Goal: Information Seeking & Learning: Learn about a topic

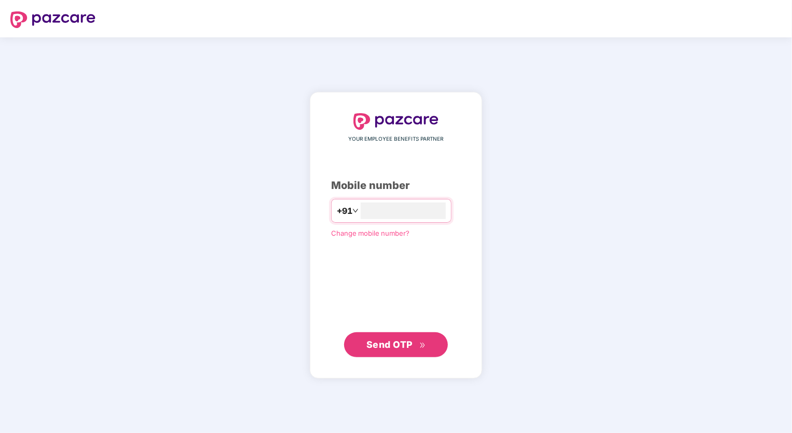
type input "**********"
click at [404, 348] on span "Send OTP" at bounding box center [389, 343] width 46 height 11
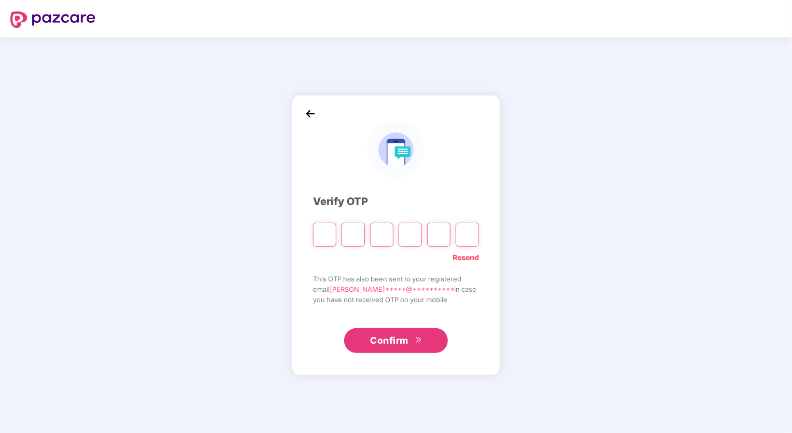
type input "*"
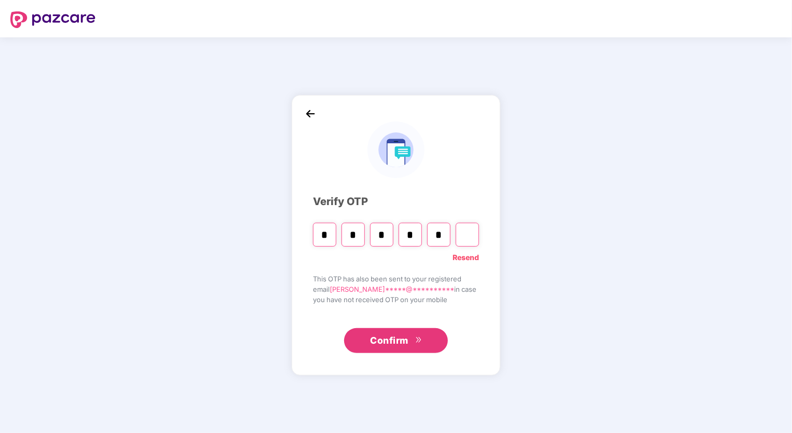
type input "*"
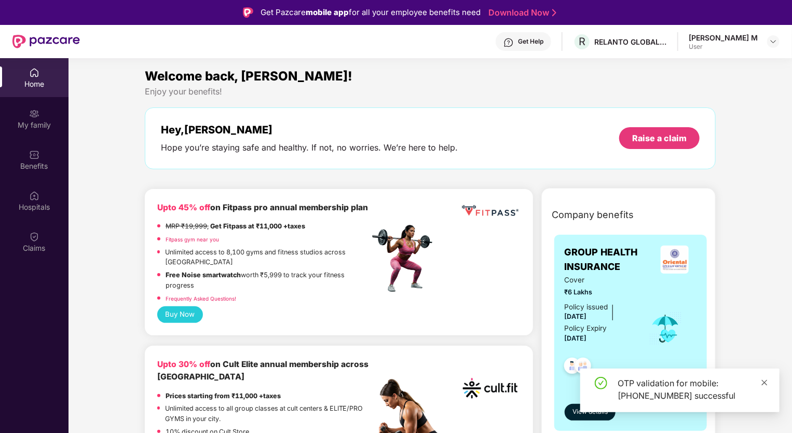
click at [762, 382] on icon "close" at bounding box center [764, 382] width 7 height 7
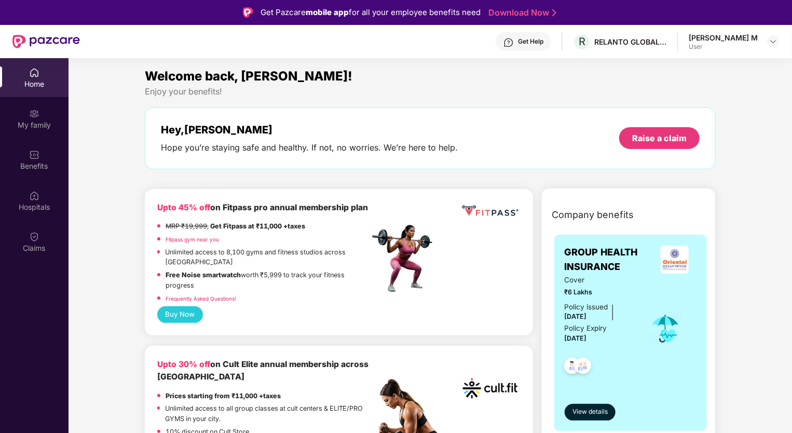
click at [757, 41] on div "[PERSON_NAME] M" at bounding box center [722, 38] width 69 height 10
click at [769, 38] on img at bounding box center [773, 41] width 8 height 8
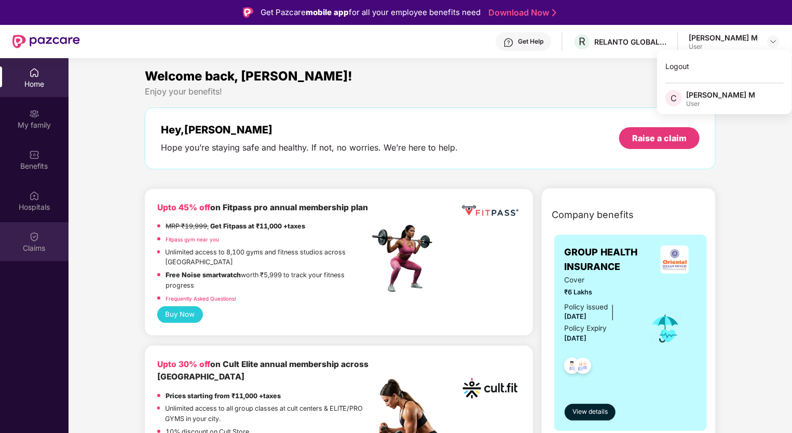
click at [42, 231] on div "Claims" at bounding box center [34, 241] width 68 height 39
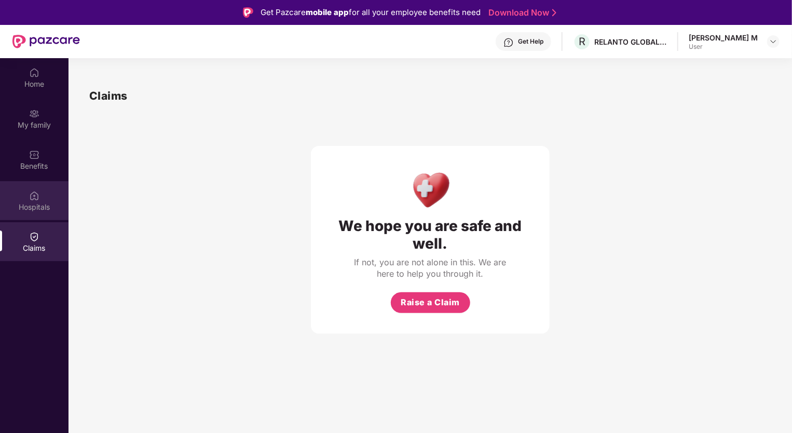
click at [35, 207] on div "Hospitals" at bounding box center [34, 207] width 68 height 10
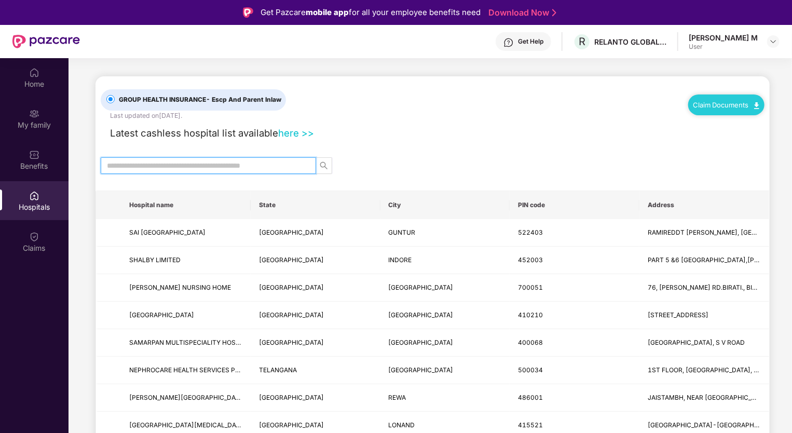
click at [168, 168] on input "text" at bounding box center [204, 165] width 195 height 11
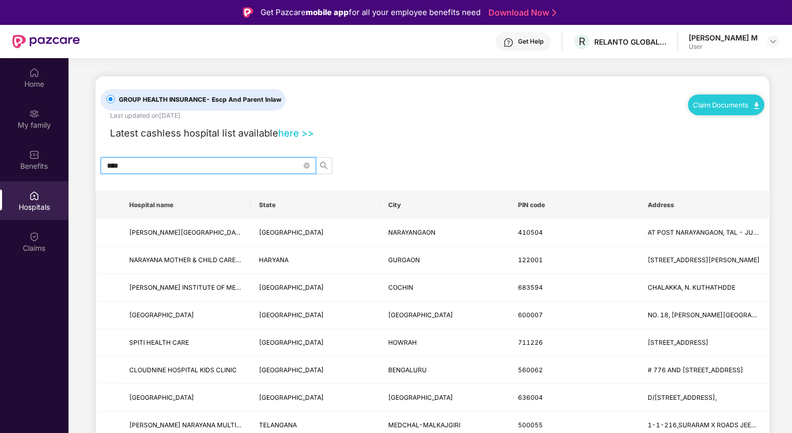
type input "****"
click at [295, 133] on link "here >>" at bounding box center [296, 132] width 36 height 11
click at [308, 165] on icon "close-circle" at bounding box center [306, 165] width 6 height 6
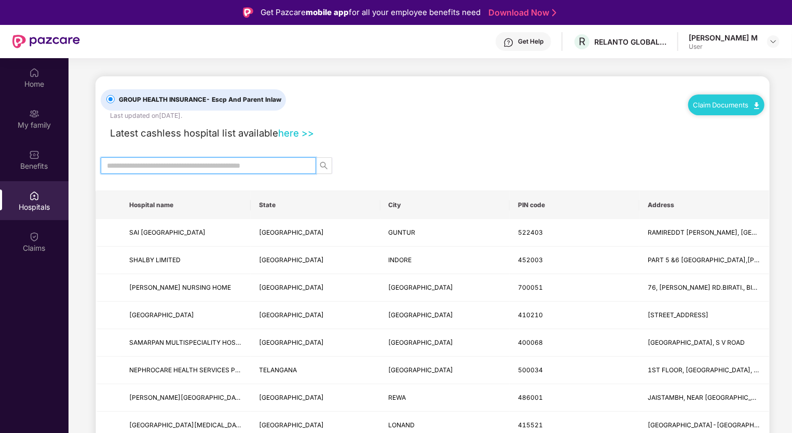
click at [232, 169] on input "text" at bounding box center [204, 165] width 195 height 11
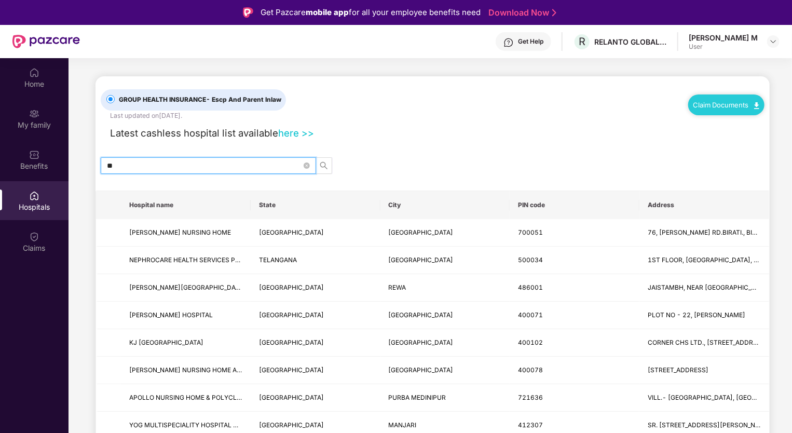
type input "*"
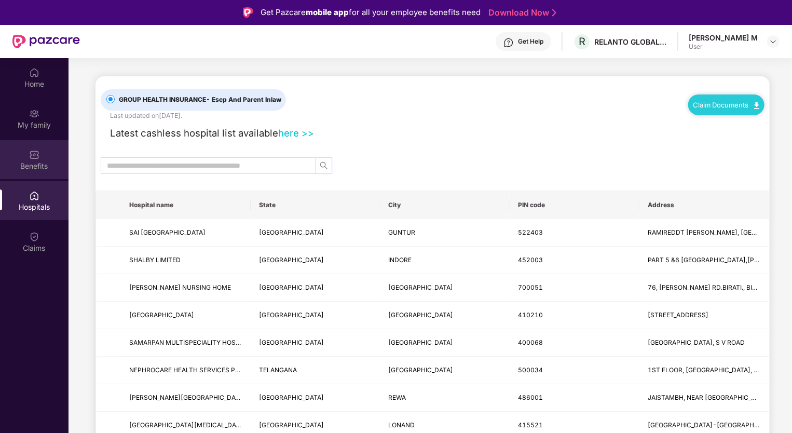
click at [48, 157] on div "Benefits" at bounding box center [34, 159] width 68 height 39
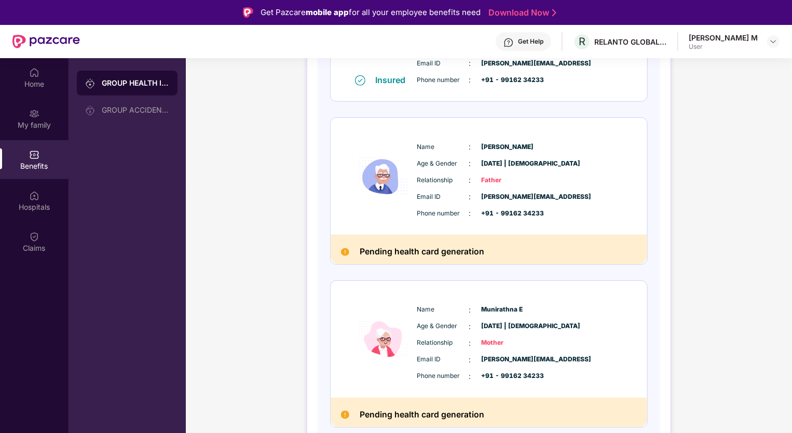
scroll to position [4, 0]
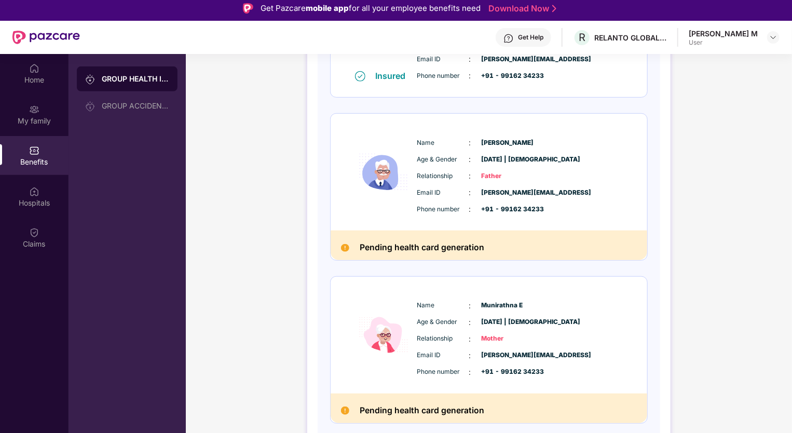
click at [432, 252] on h2 "Pending health card generation" at bounding box center [422, 248] width 125 height 14
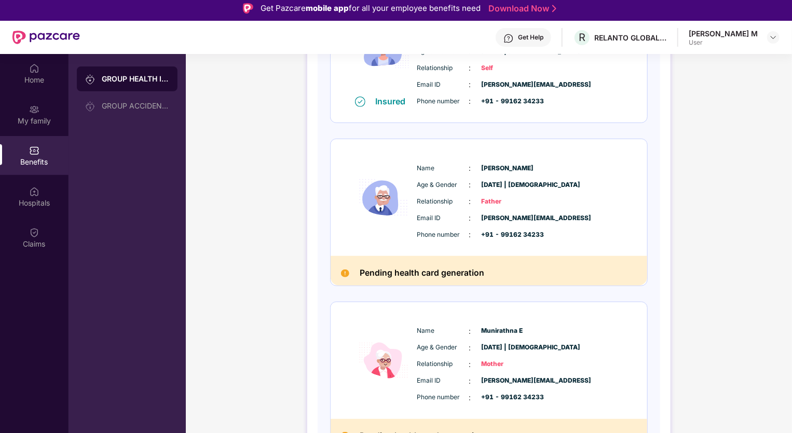
scroll to position [0, 0]
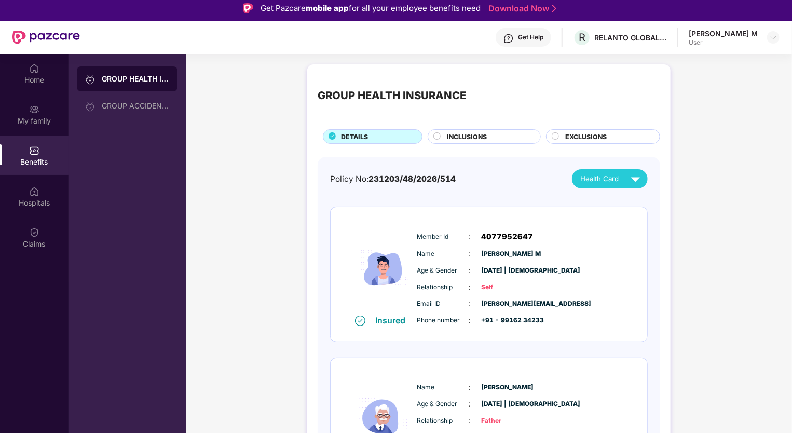
click at [485, 131] on div "INCLUSIONS" at bounding box center [483, 136] width 113 height 15
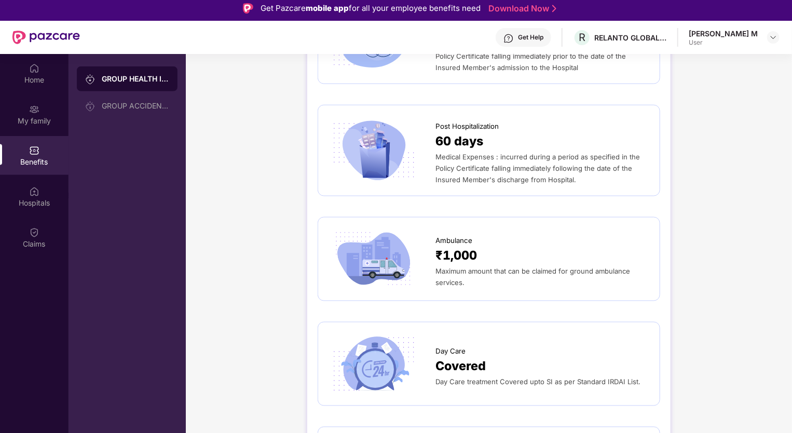
scroll to position [662, 0]
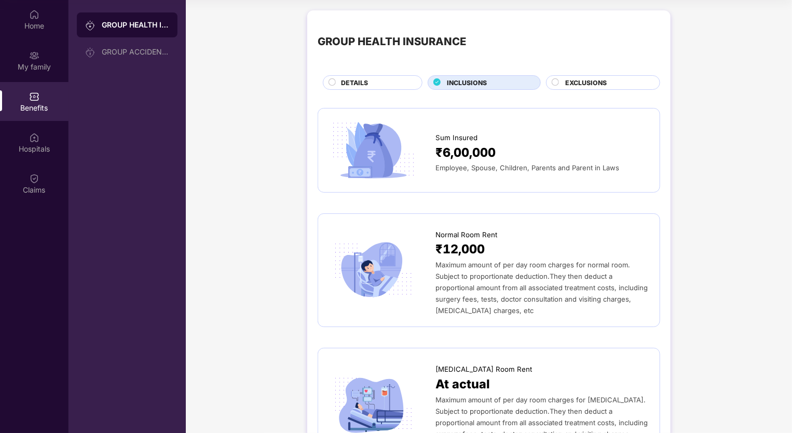
scroll to position [0, 0]
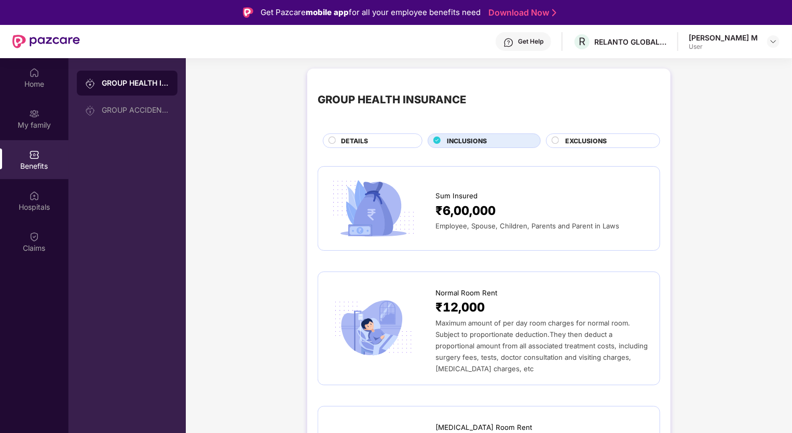
click at [591, 144] on span "EXCLUSIONS" at bounding box center [586, 141] width 42 height 10
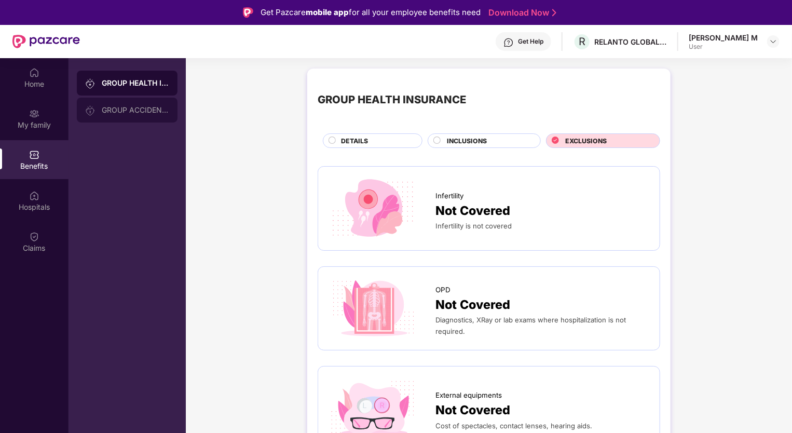
click at [154, 111] on div "GROUP ACCIDENTAL INSURANCE" at bounding box center [135, 110] width 67 height 8
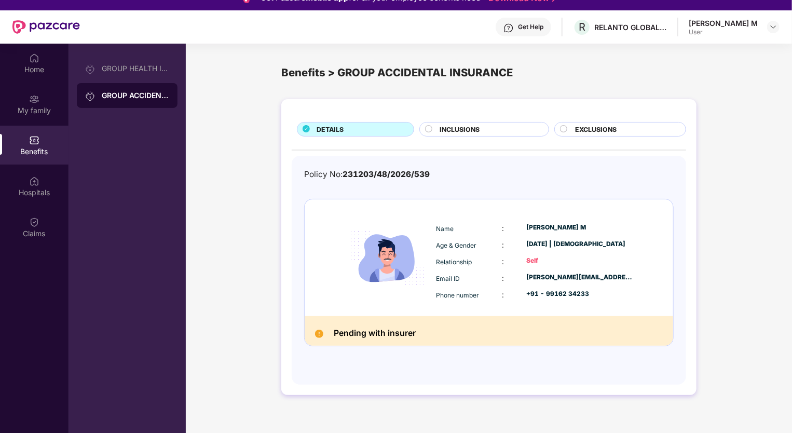
scroll to position [17, 0]
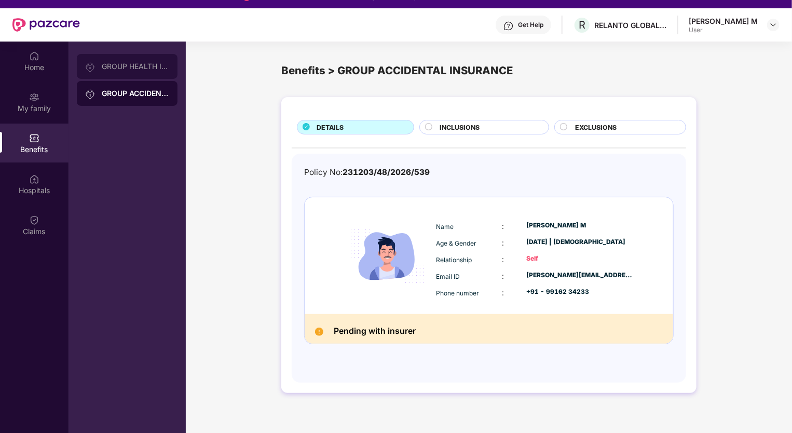
click at [134, 65] on div "GROUP HEALTH INSURANCE" at bounding box center [135, 66] width 67 height 8
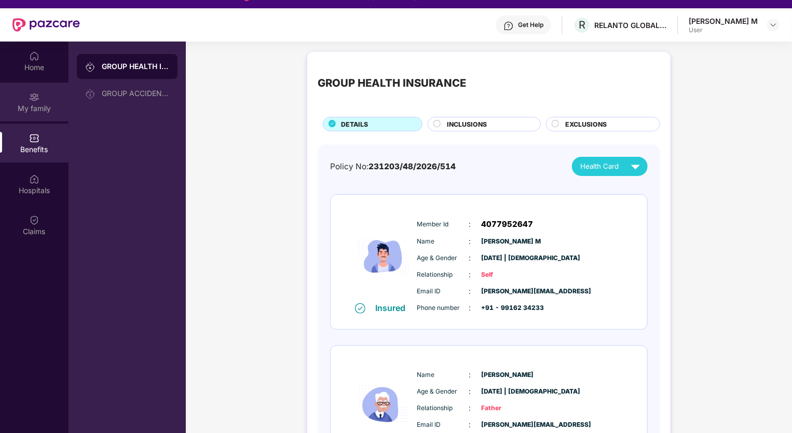
click at [48, 98] on div "My family" at bounding box center [34, 101] width 68 height 39
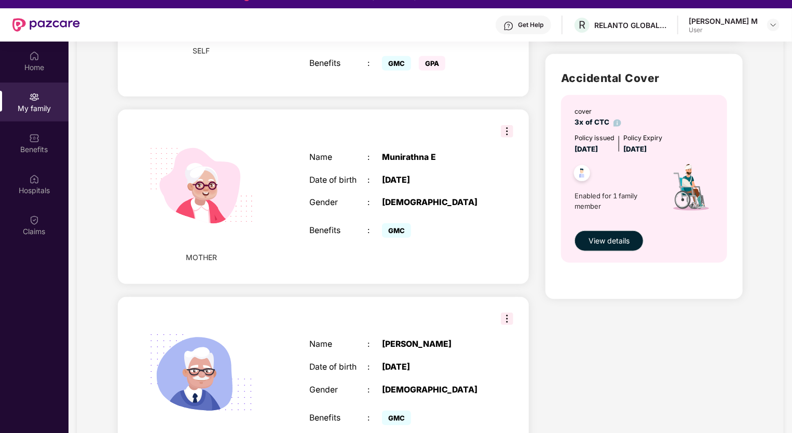
scroll to position [234, 0]
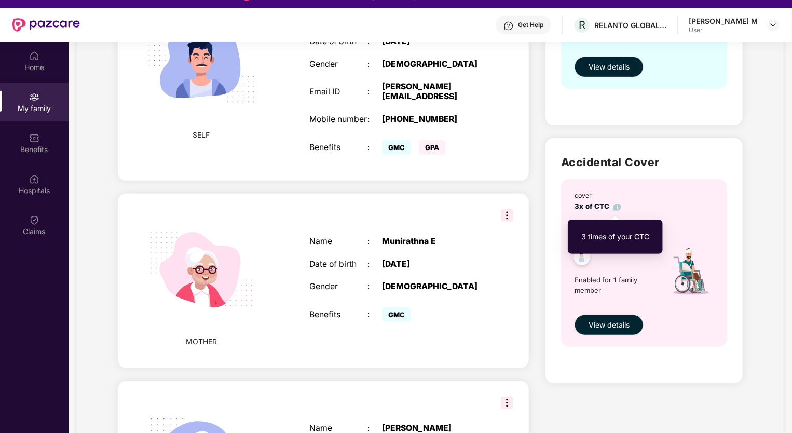
click at [616, 205] on img at bounding box center [617, 207] width 8 height 8
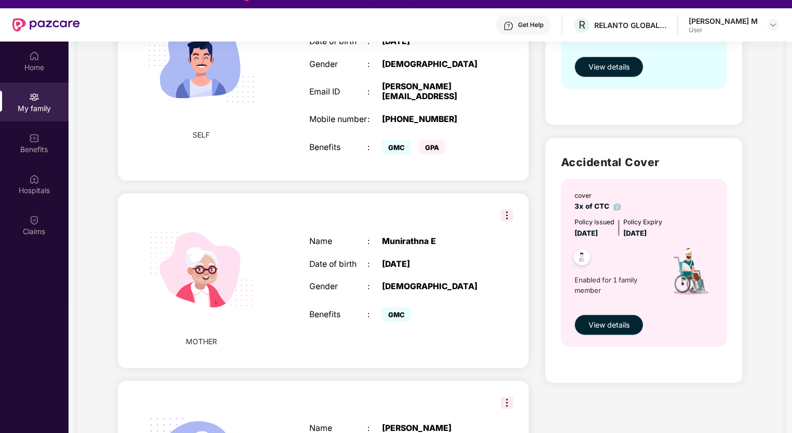
click at [615, 327] on span "View details" at bounding box center [608, 324] width 41 height 11
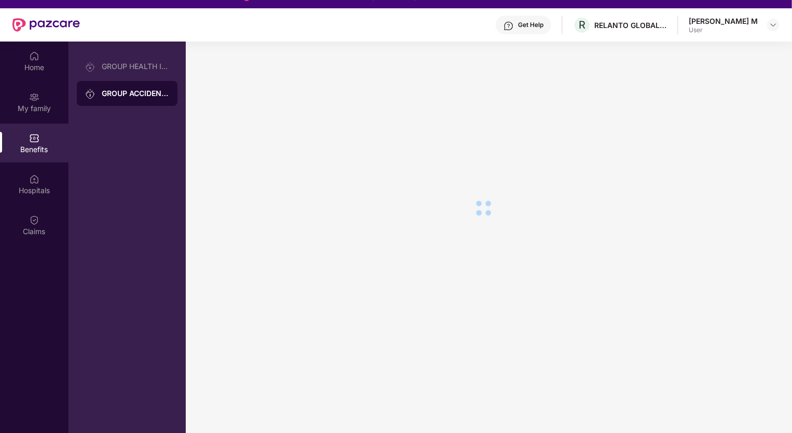
scroll to position [0, 0]
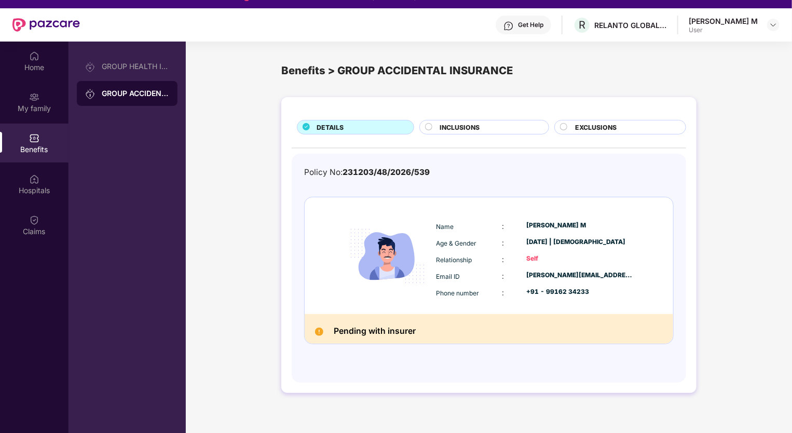
click at [44, 148] on div "Benefits" at bounding box center [34, 149] width 68 height 10
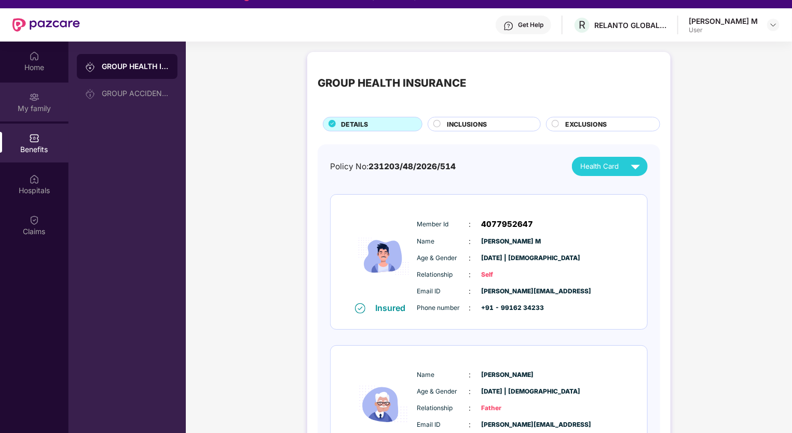
click at [38, 92] on img at bounding box center [34, 97] width 10 height 10
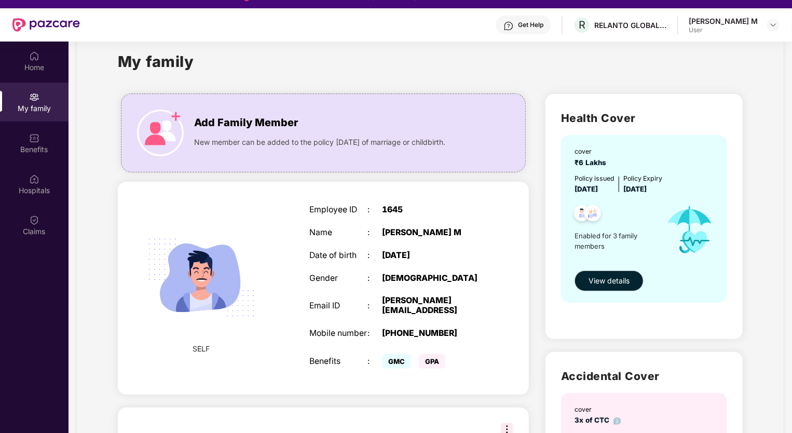
scroll to position [22, 0]
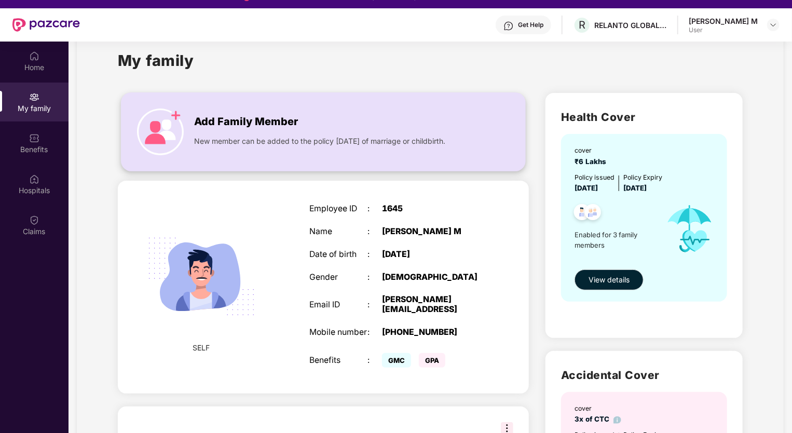
click at [228, 137] on span "New member can be added to the policy [DATE] of marriage or childbirth." at bounding box center [319, 140] width 251 height 11
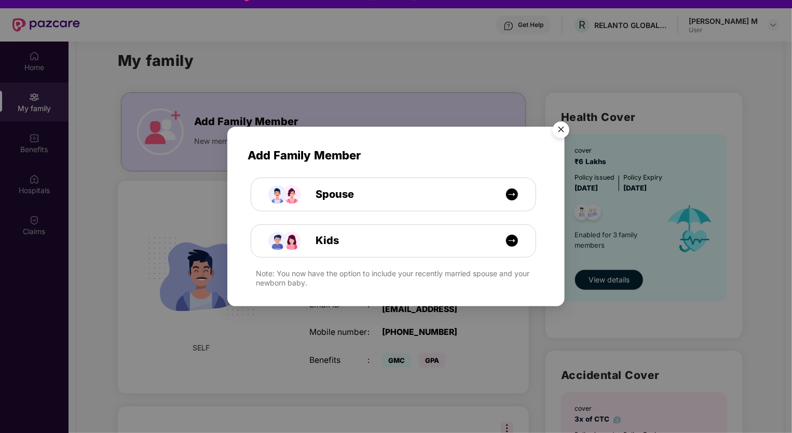
click at [561, 134] on img "Close" at bounding box center [560, 131] width 29 height 29
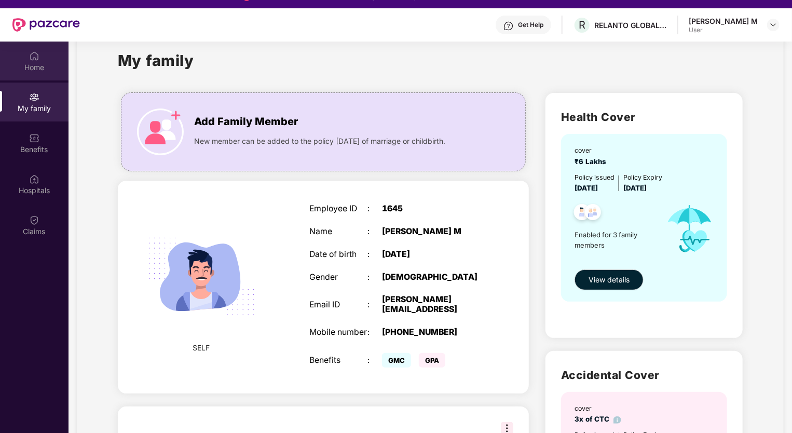
click at [51, 61] on div "Home" at bounding box center [34, 61] width 68 height 39
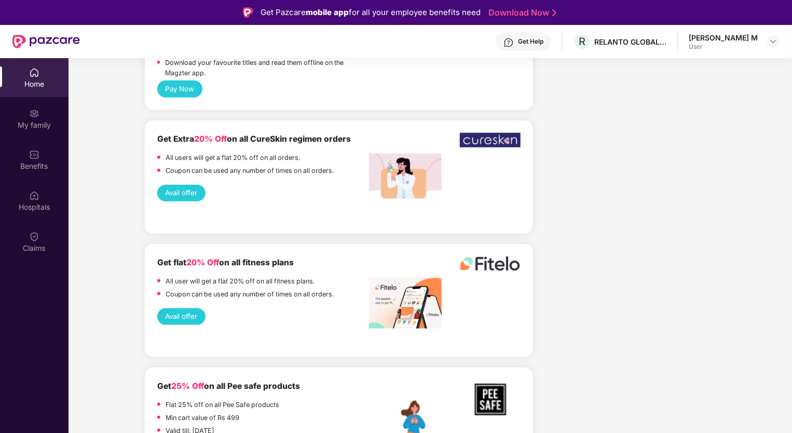
scroll to position [0, 0]
